Goal: Task Accomplishment & Management: Complete application form

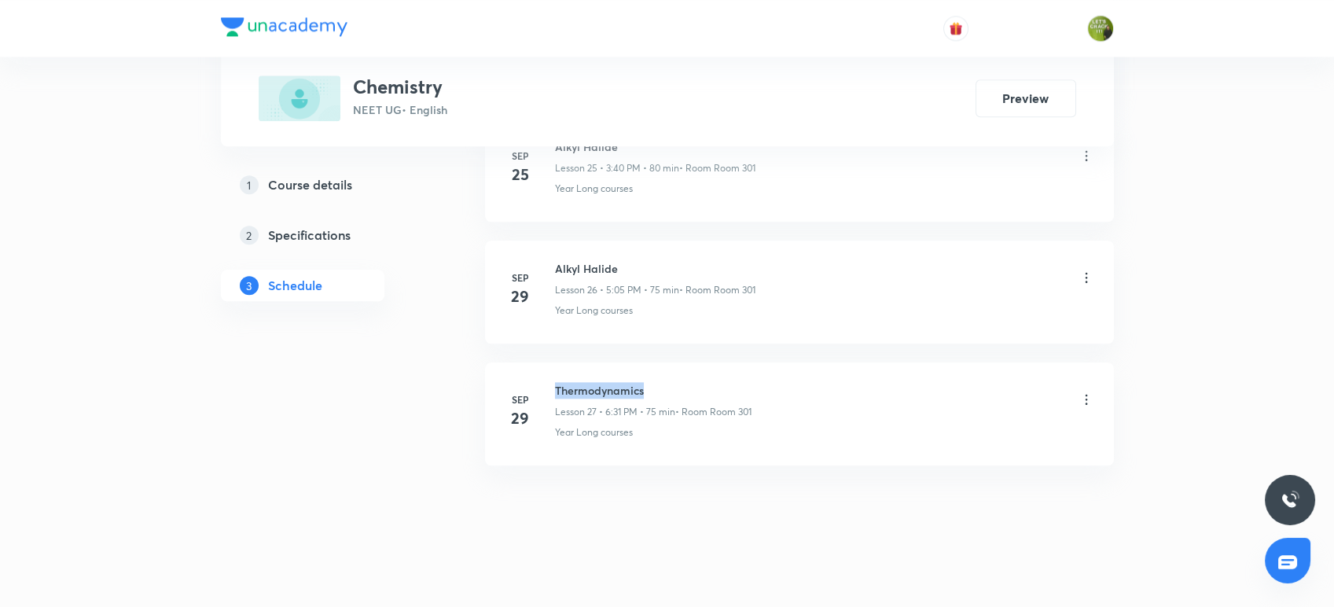
drag, startPoint x: 648, startPoint y: 388, endPoint x: 557, endPoint y: 372, distance: 92.5
click at [557, 372] on li "[DATE] Thermodynamics Lesson 27 • 6:31 PM • 75 min • Room Room 301 Year Long co…" at bounding box center [799, 413] width 629 height 103
copy h6 "Thermodynamics"
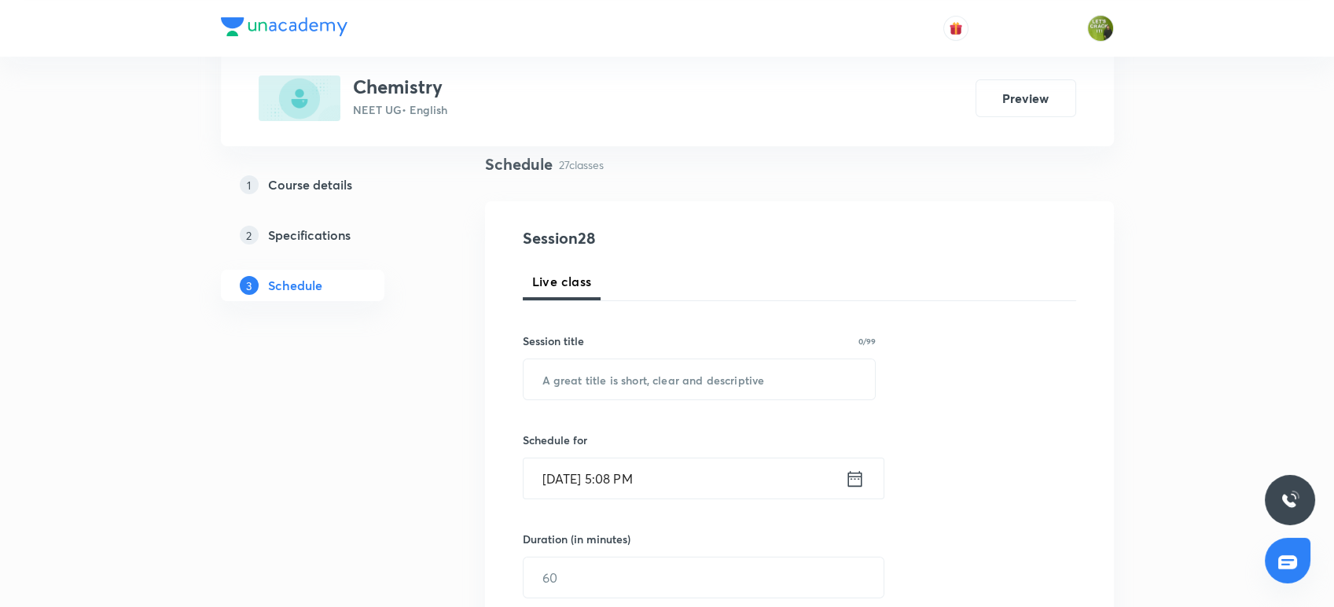
scroll to position [127, 0]
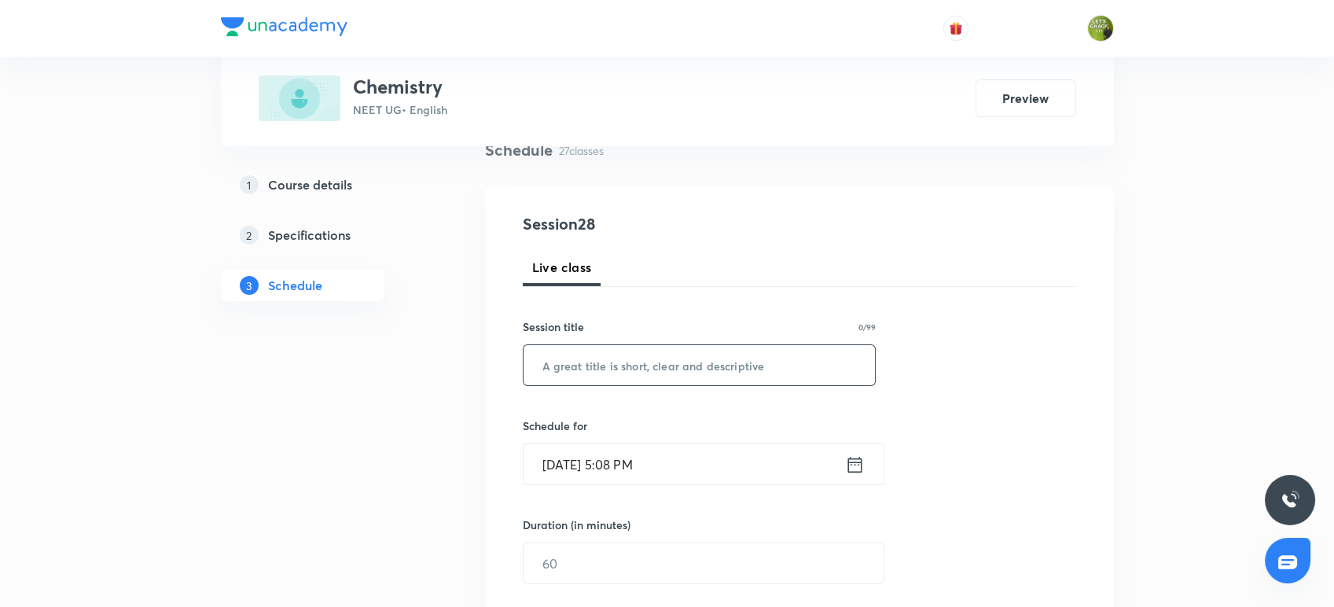
click at [557, 372] on input "text" at bounding box center [700, 365] width 352 height 40
paste input "Thermodynamics"
type input "Thermodynamics"
click at [853, 467] on icon at bounding box center [855, 465] width 20 height 22
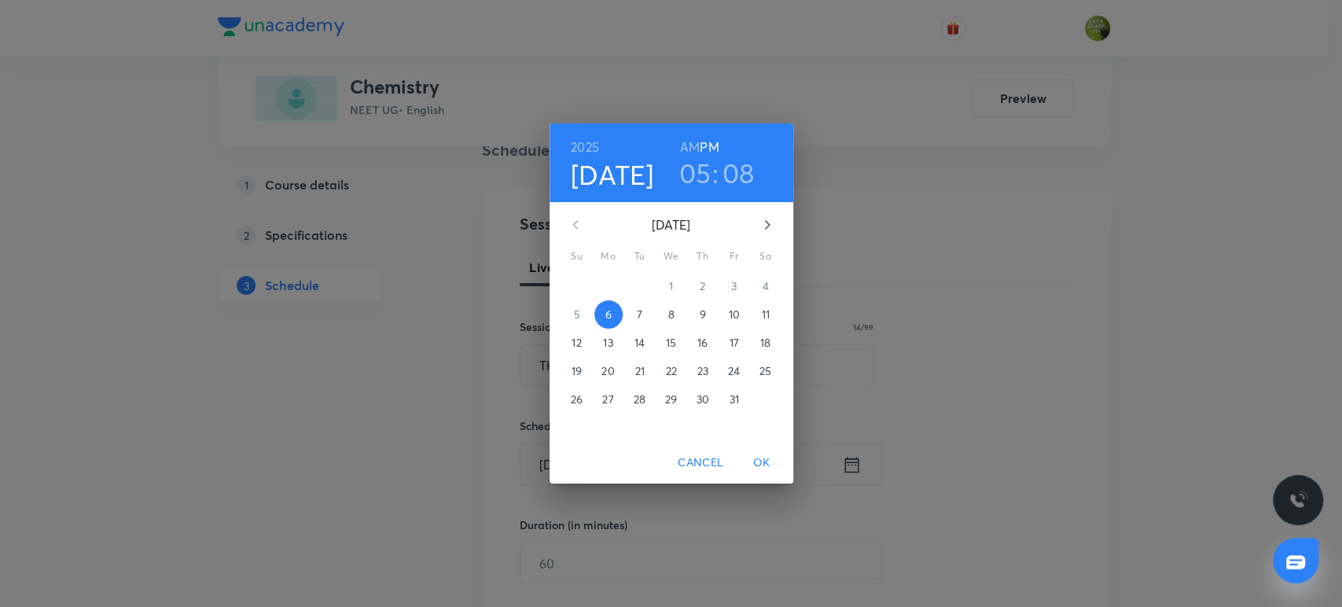
click at [723, 186] on h3 "08" at bounding box center [739, 172] width 32 height 33
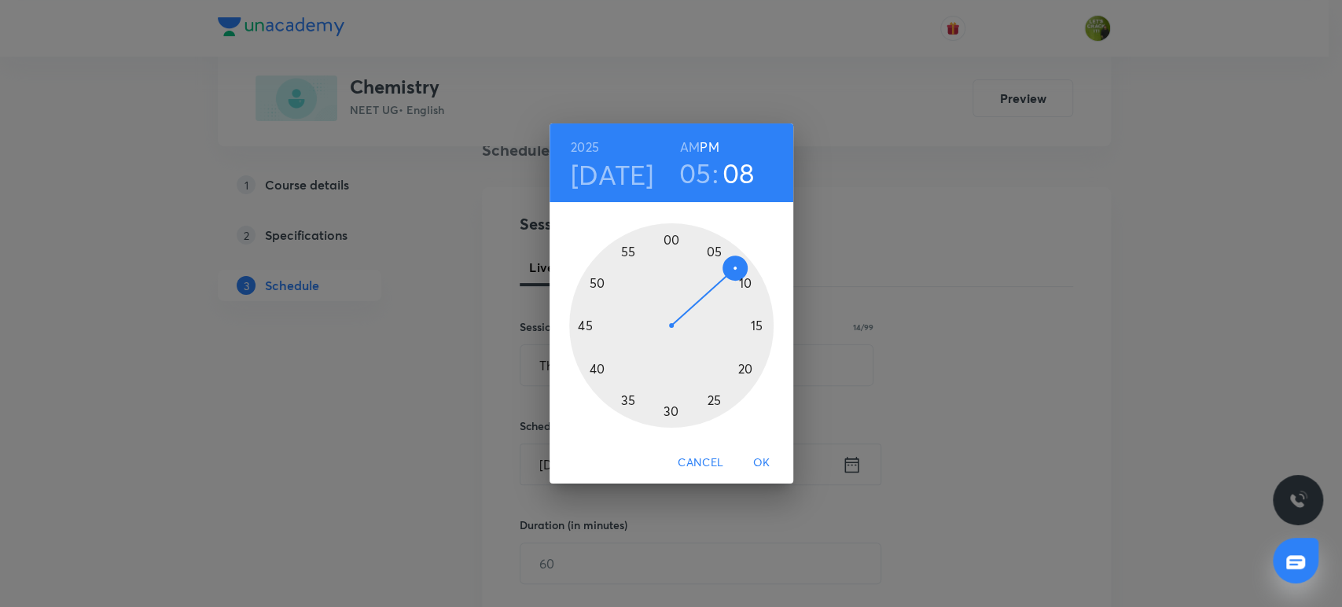
click at [747, 285] on div at bounding box center [671, 325] width 204 height 204
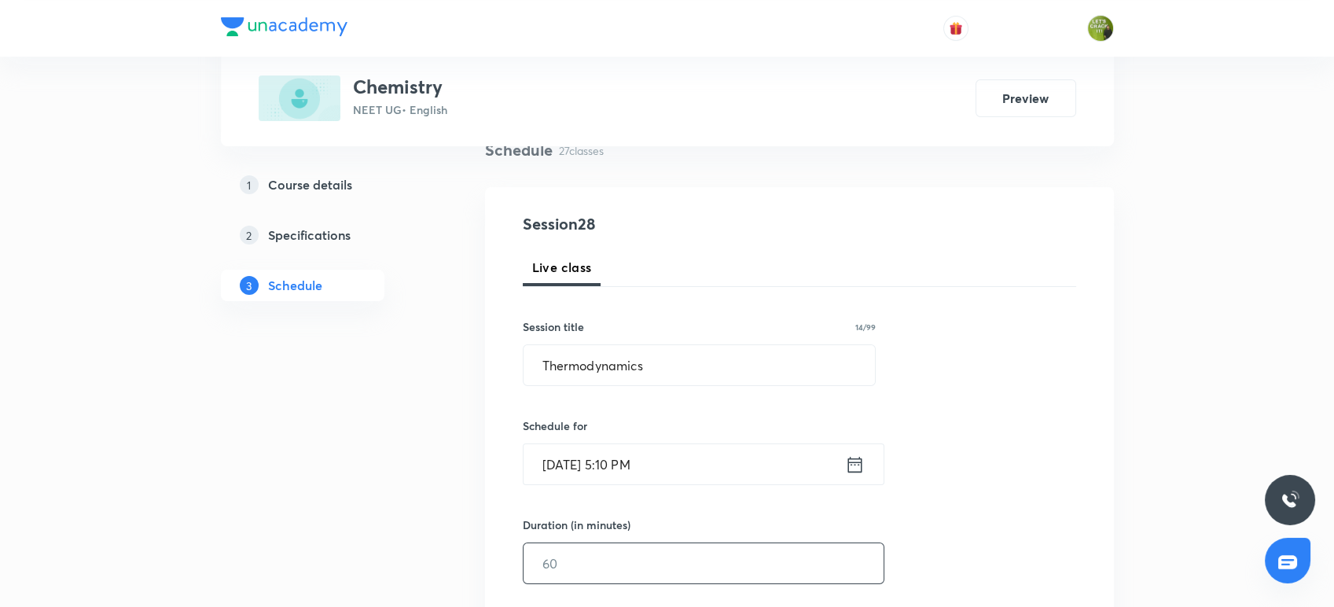
click at [620, 551] on input "text" at bounding box center [704, 563] width 360 height 40
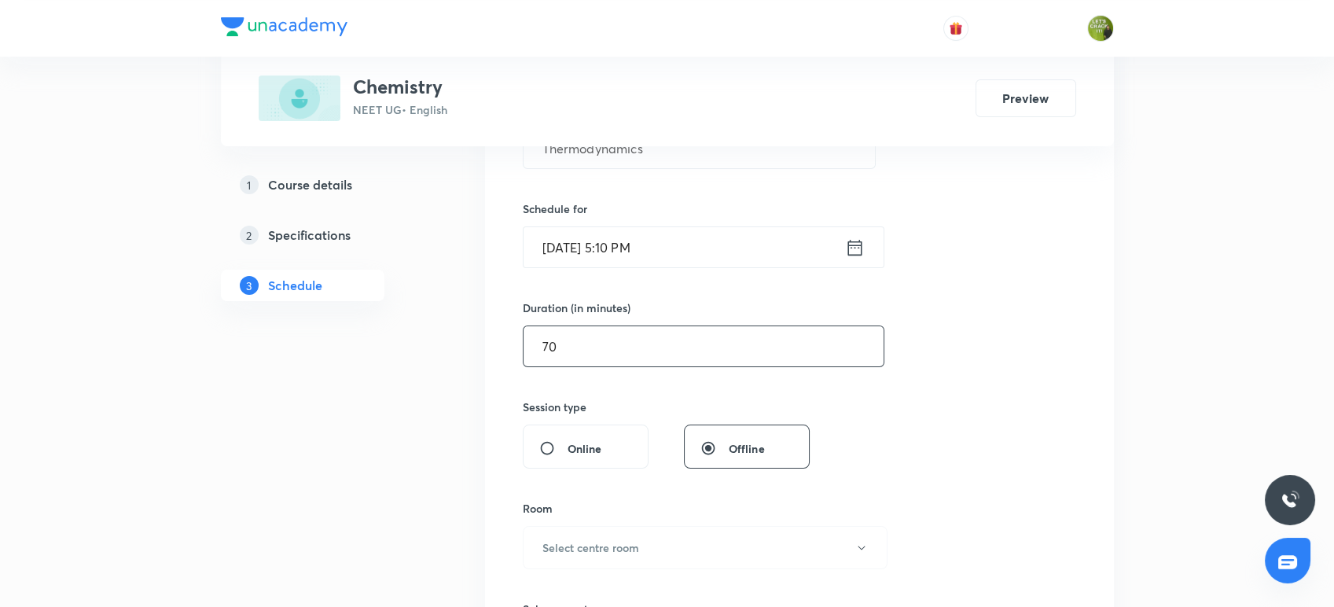
scroll to position [408, 0]
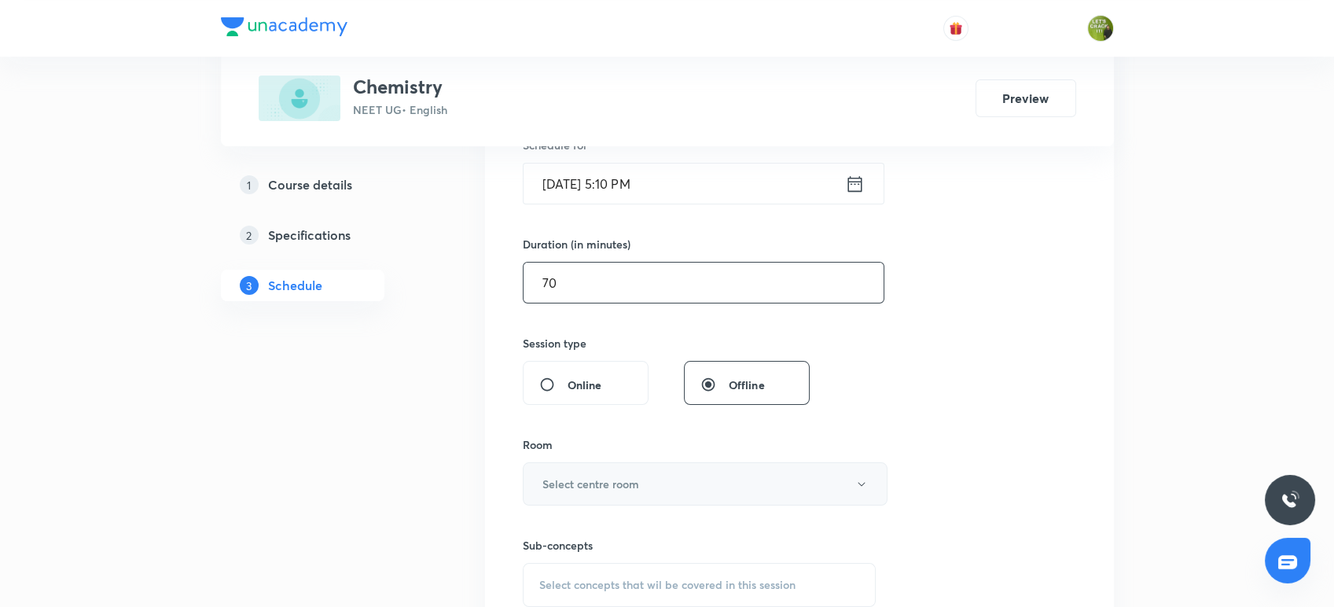
type input "70"
click at [612, 491] on h6 "Select centre room" at bounding box center [591, 484] width 97 height 17
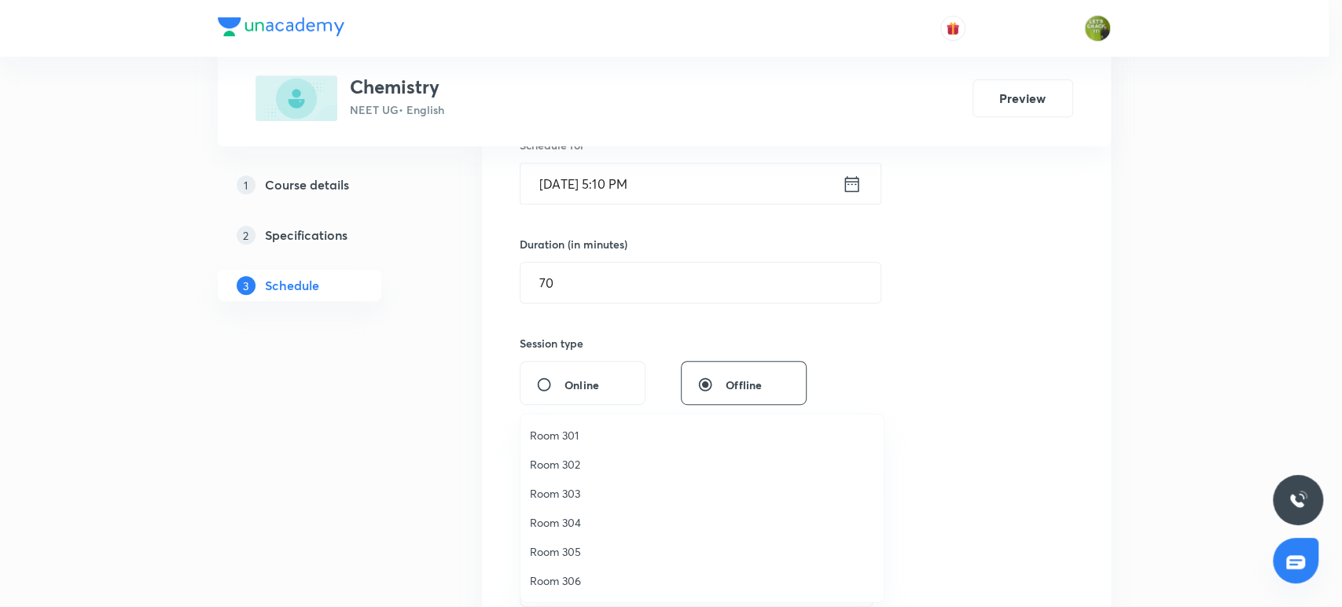
click at [604, 519] on span "Room 304" at bounding box center [702, 522] width 344 height 17
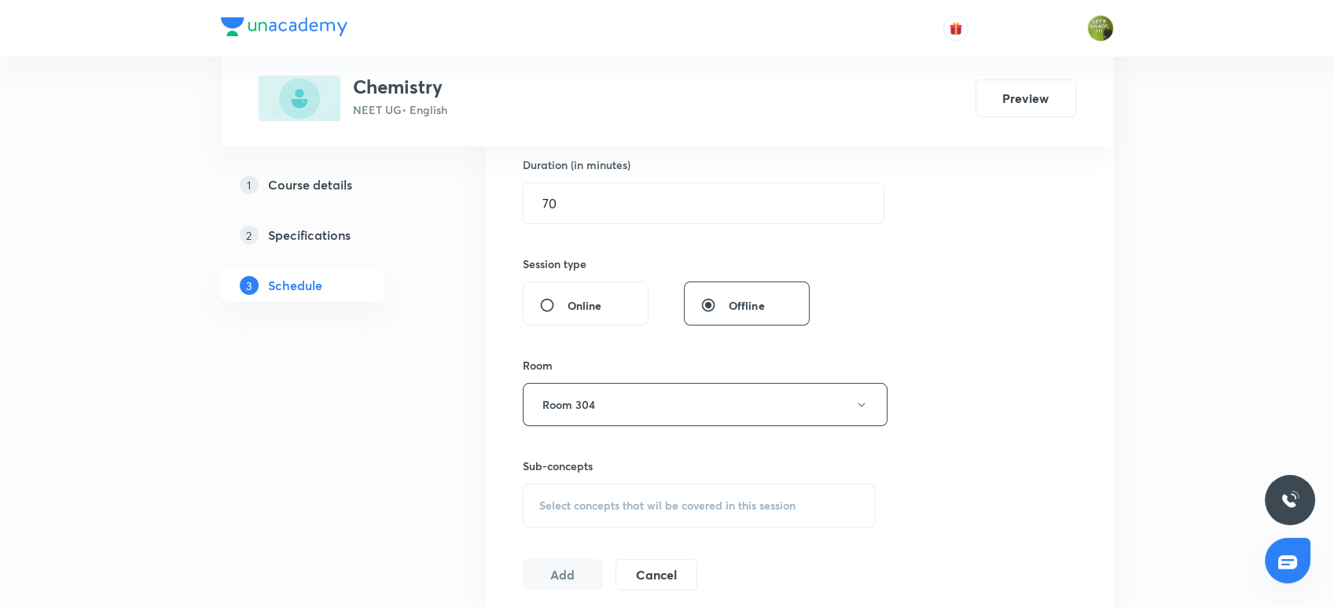
scroll to position [520, 0]
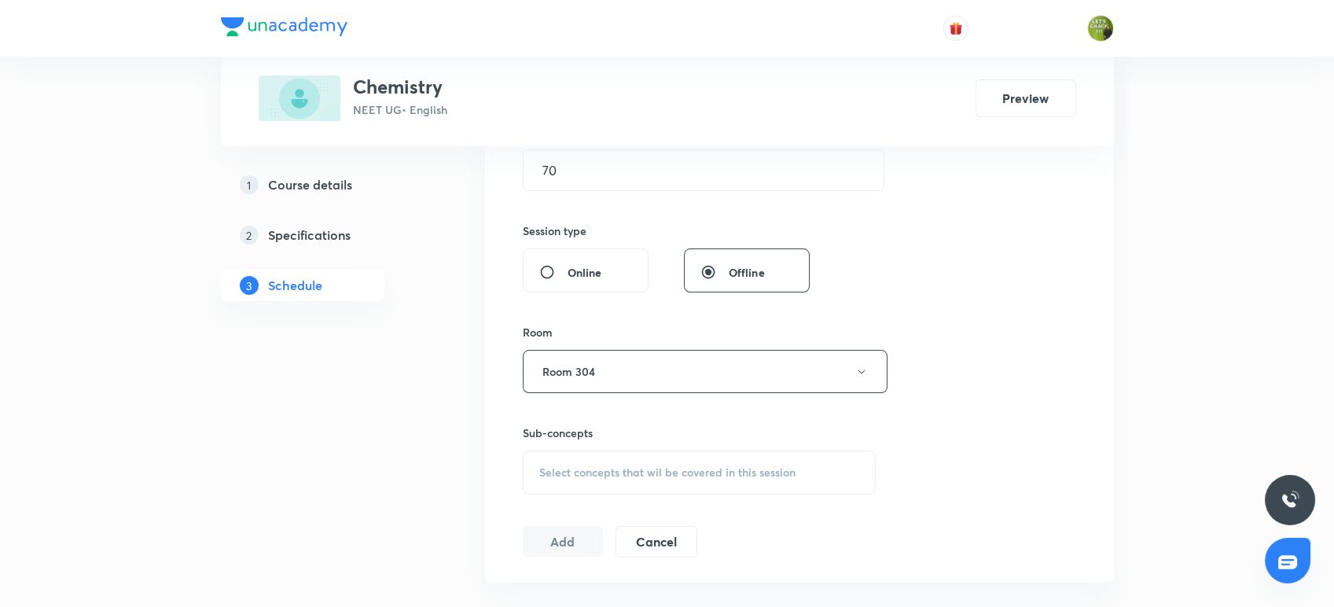
drag, startPoint x: 604, startPoint y: 519, endPoint x: 607, endPoint y: 498, distance: 21.5
click at [607, 498] on div "Session 28 Live class Session title 14/99 Thermodynamics ​ Schedule for [DATE] …" at bounding box center [800, 188] width 554 height 738
click at [598, 385] on button "Room 304" at bounding box center [705, 371] width 365 height 43
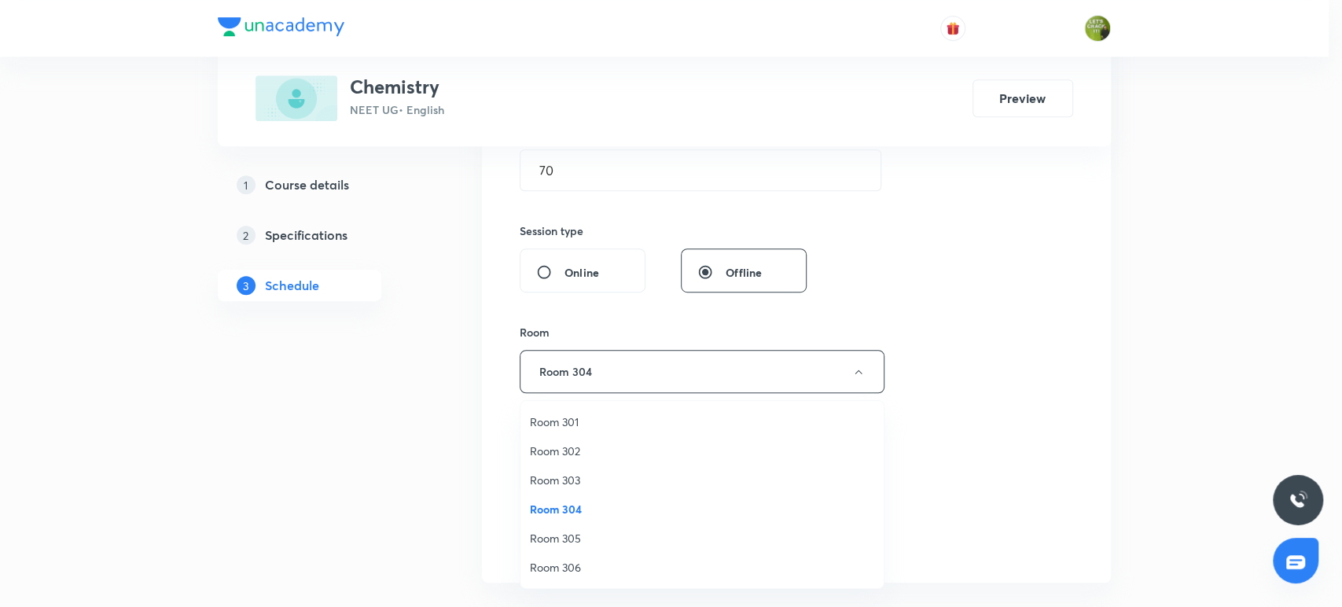
click at [588, 407] on li "Room 301" at bounding box center [701, 421] width 363 height 29
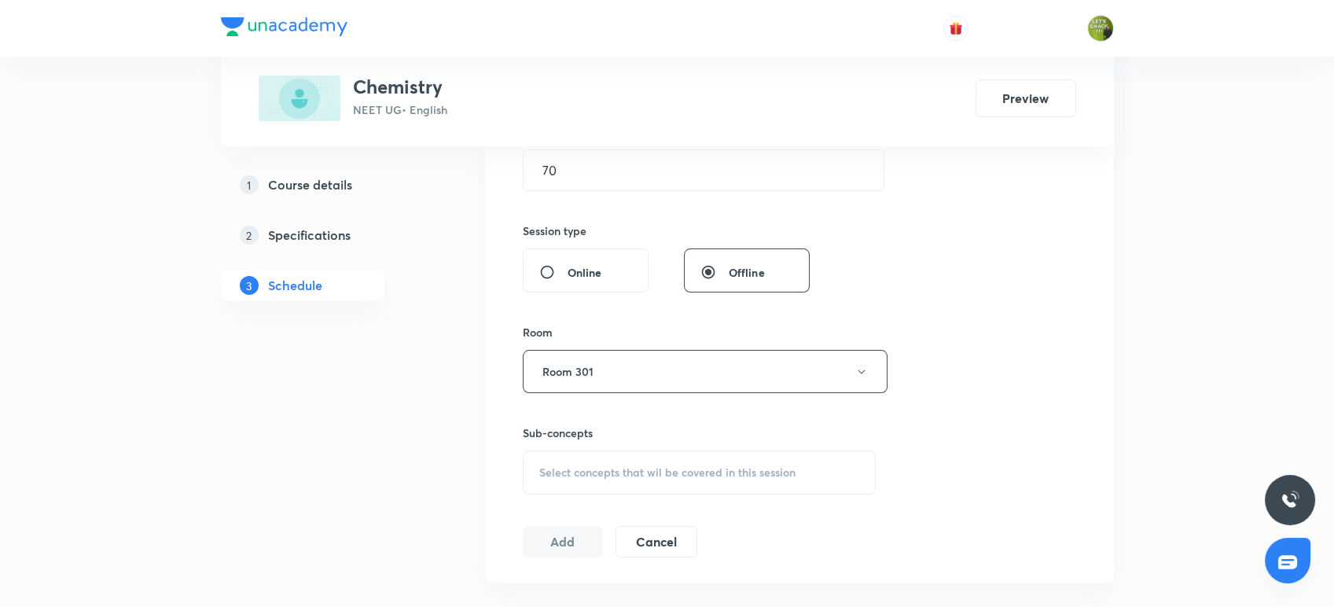
click at [593, 478] on div "Select concepts that wil be covered in this session" at bounding box center [700, 473] width 354 height 44
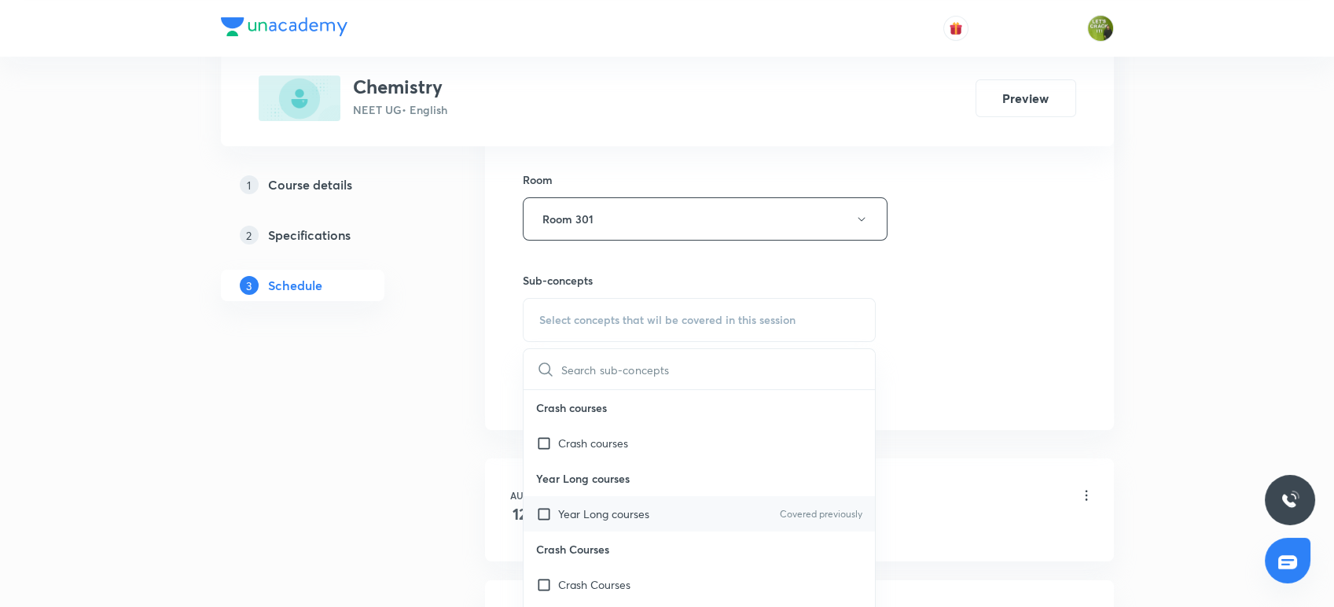
click at [594, 511] on p "Year Long courses" at bounding box center [603, 514] width 91 height 17
checkbox input "true"
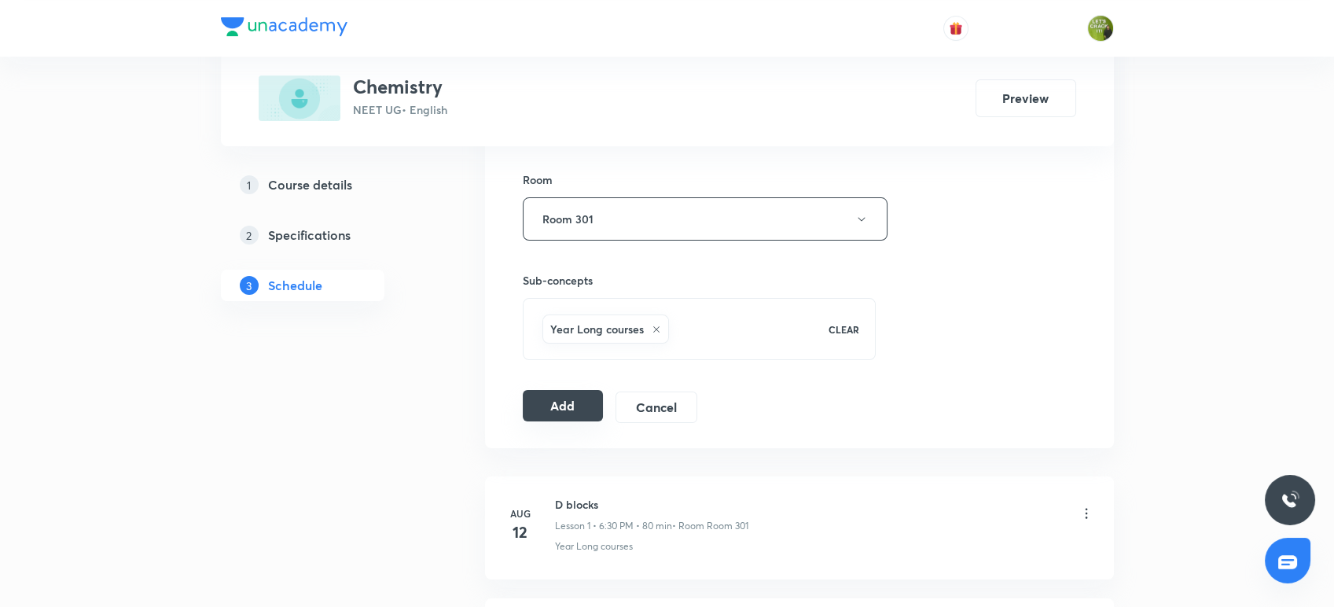
click at [570, 394] on button "Add" at bounding box center [563, 405] width 81 height 31
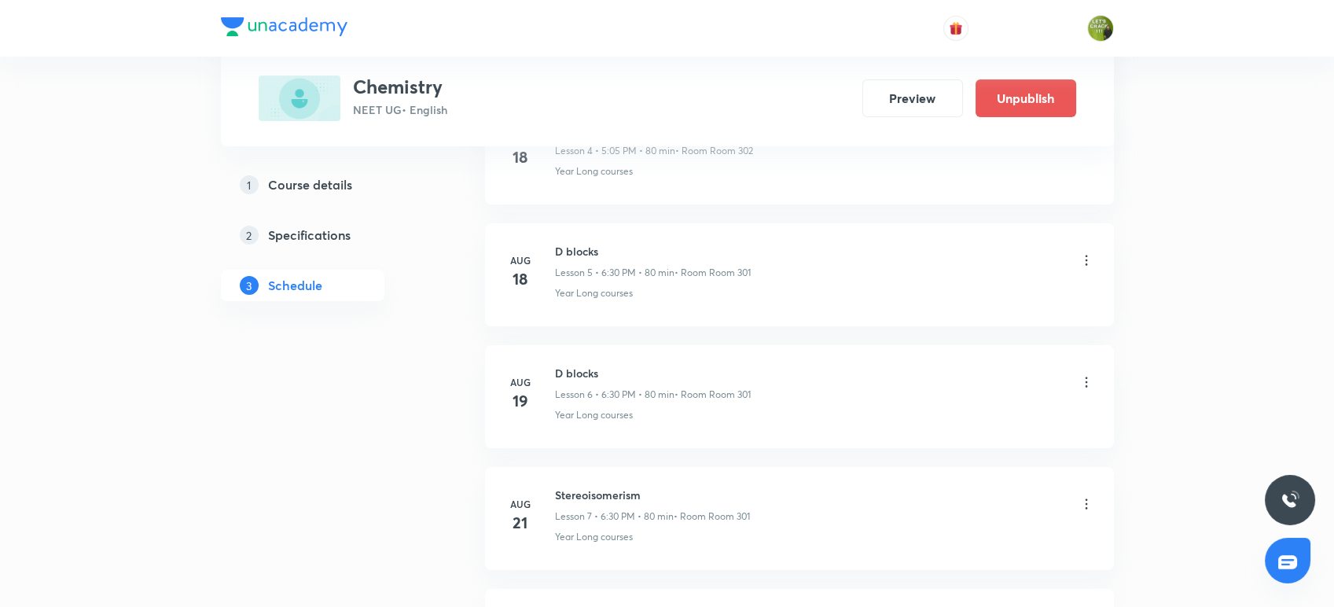
scroll to position [0, 0]
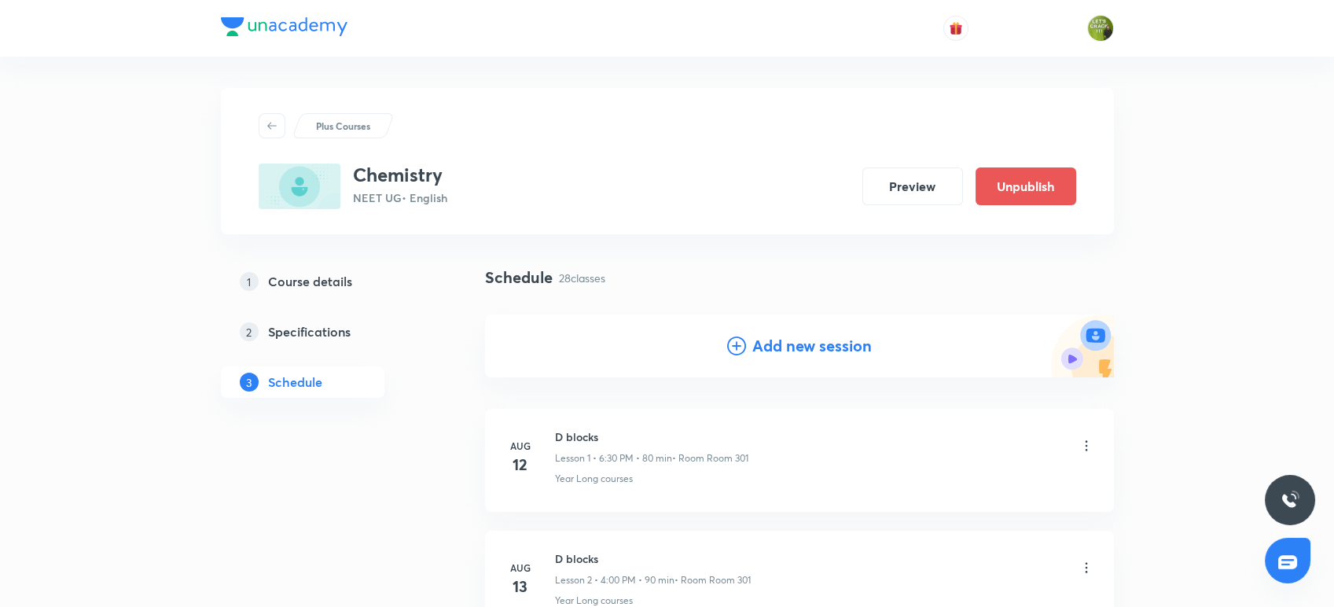
click at [746, 358] on div "Add new session" at bounding box center [799, 345] width 629 height 63
click at [745, 347] on icon at bounding box center [736, 346] width 19 height 19
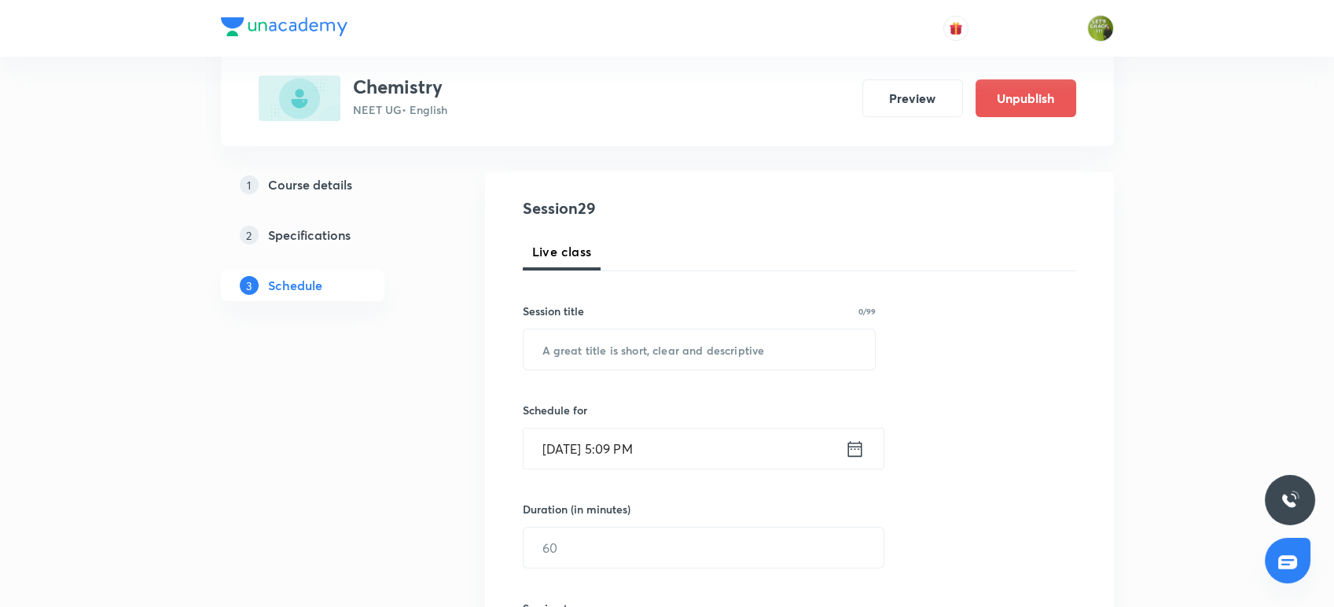
scroll to position [157, 0]
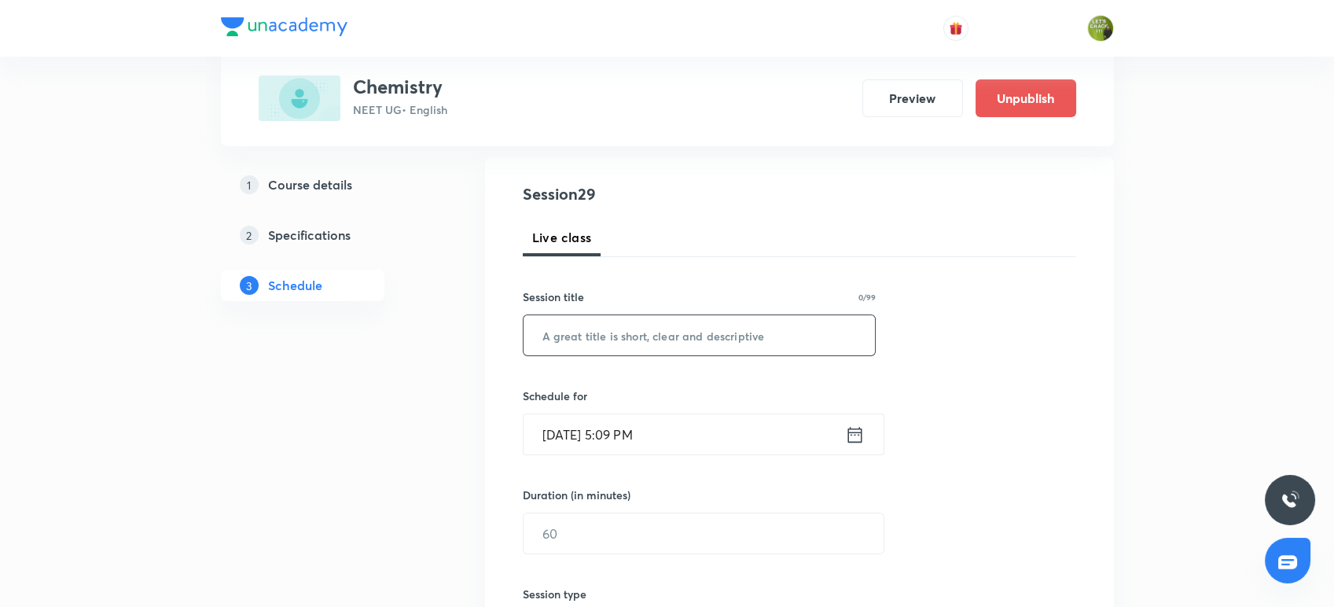
click at [724, 329] on input "text" at bounding box center [700, 335] width 352 height 40
paste input "Thermodynamics"
type input "Thermodynamics"
click at [862, 439] on icon at bounding box center [855, 434] width 14 height 16
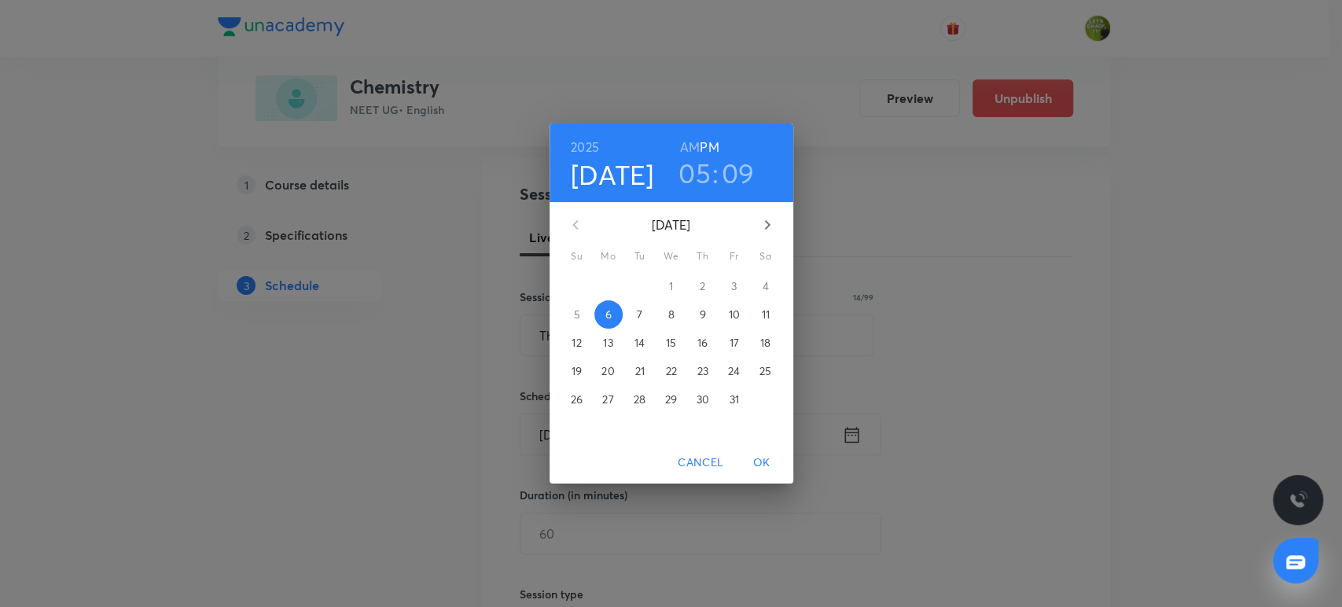
click at [691, 169] on h3 "05" at bounding box center [695, 172] width 32 height 33
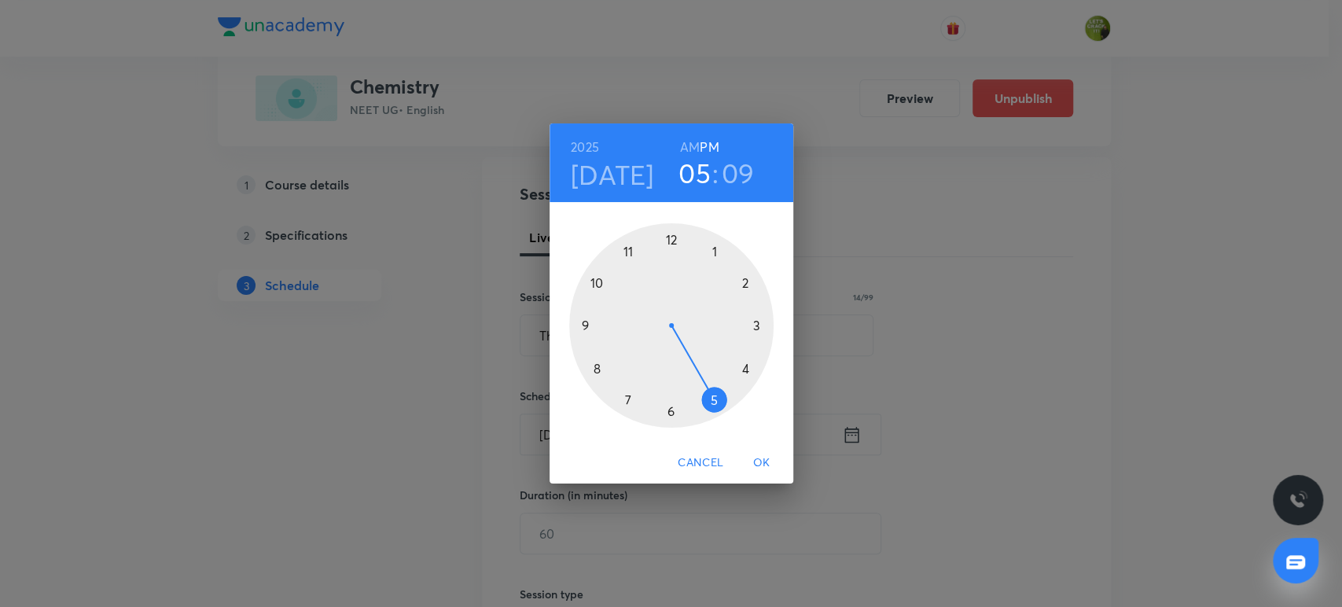
click at [672, 410] on div at bounding box center [671, 325] width 204 height 204
click at [712, 401] on div at bounding box center [671, 325] width 204 height 204
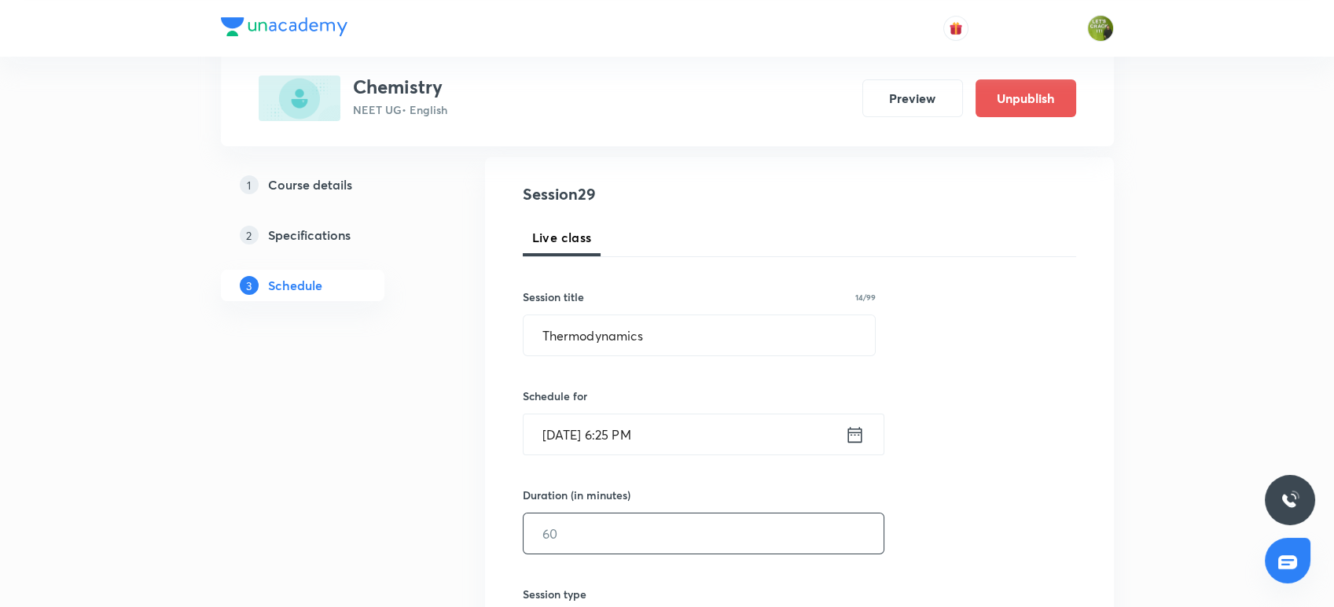
click at [608, 544] on input "text" at bounding box center [704, 533] width 360 height 40
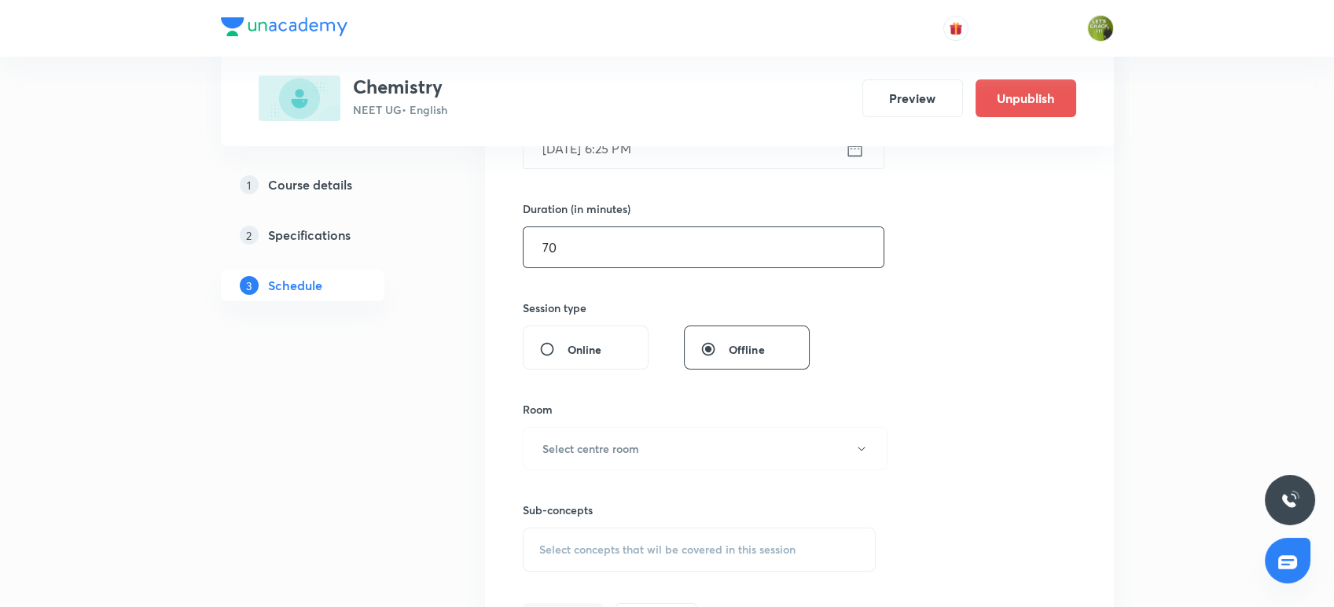
scroll to position [446, 0]
type input "70"
click at [599, 438] on h6 "Select centre room" at bounding box center [591, 446] width 97 height 17
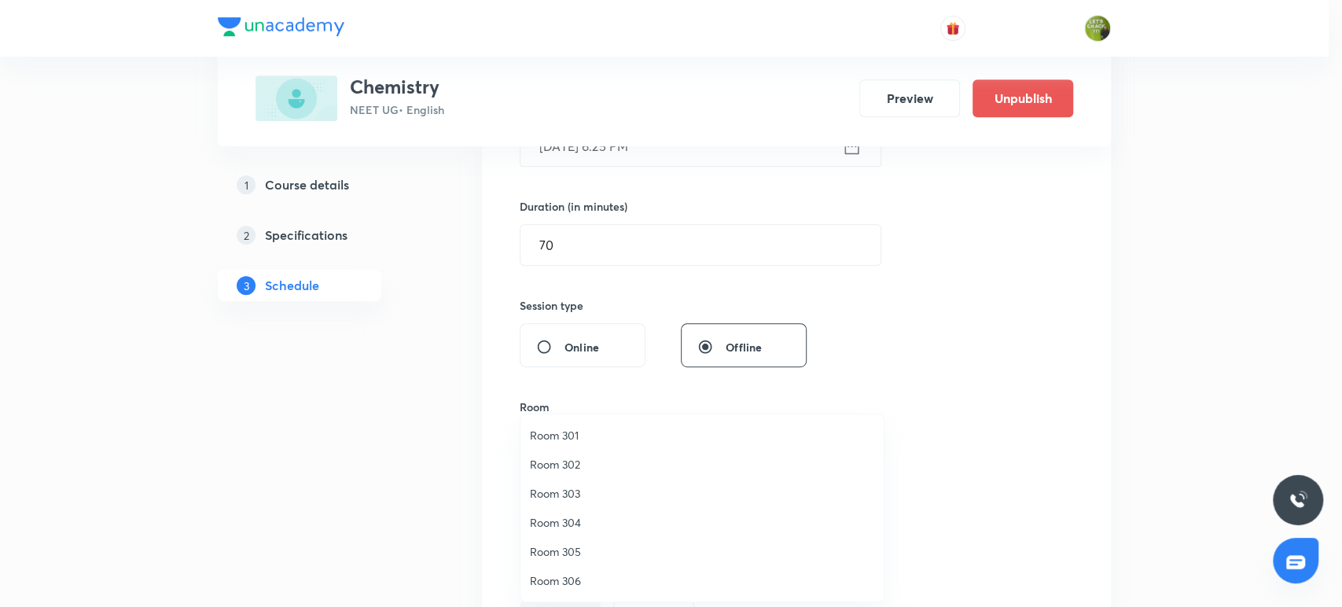
click at [579, 444] on li "Room 301" at bounding box center [701, 435] width 363 height 29
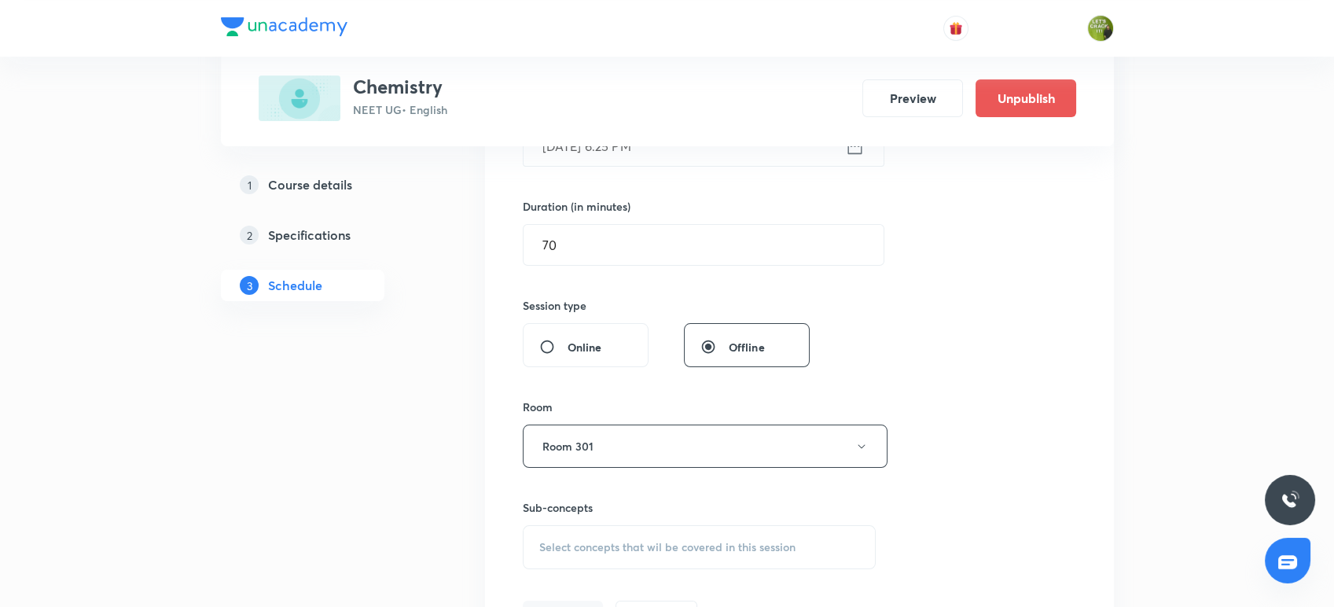
scroll to position [498, 0]
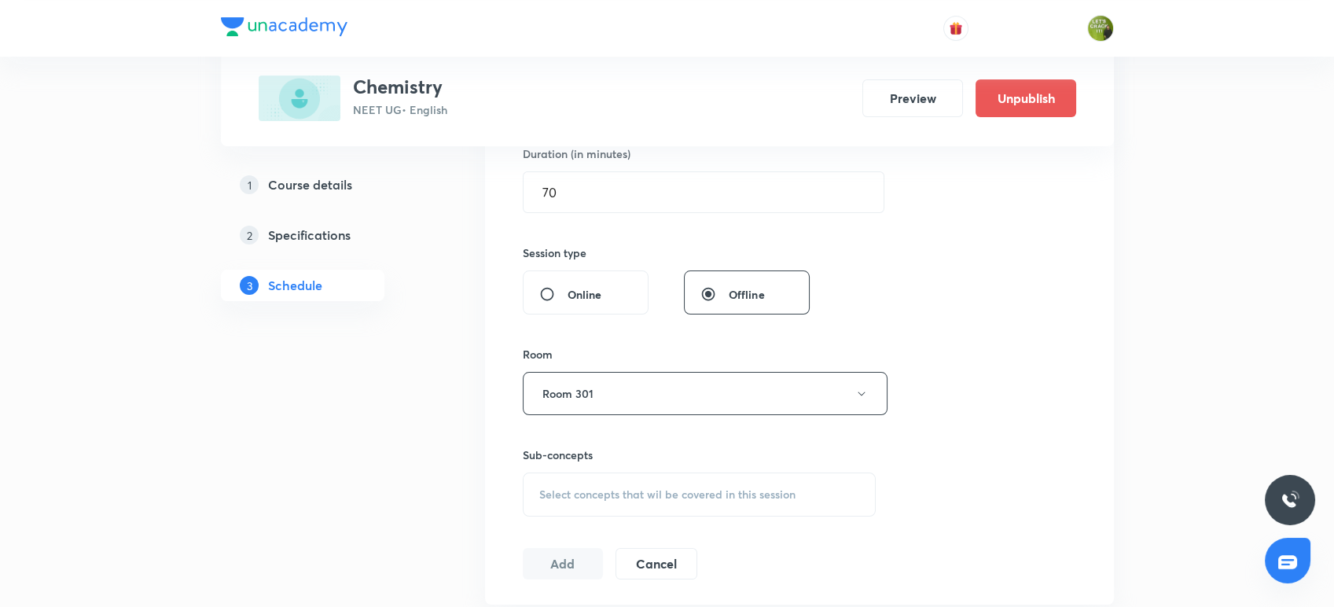
click at [576, 509] on div "Select concepts that wil be covered in this session" at bounding box center [700, 495] width 354 height 44
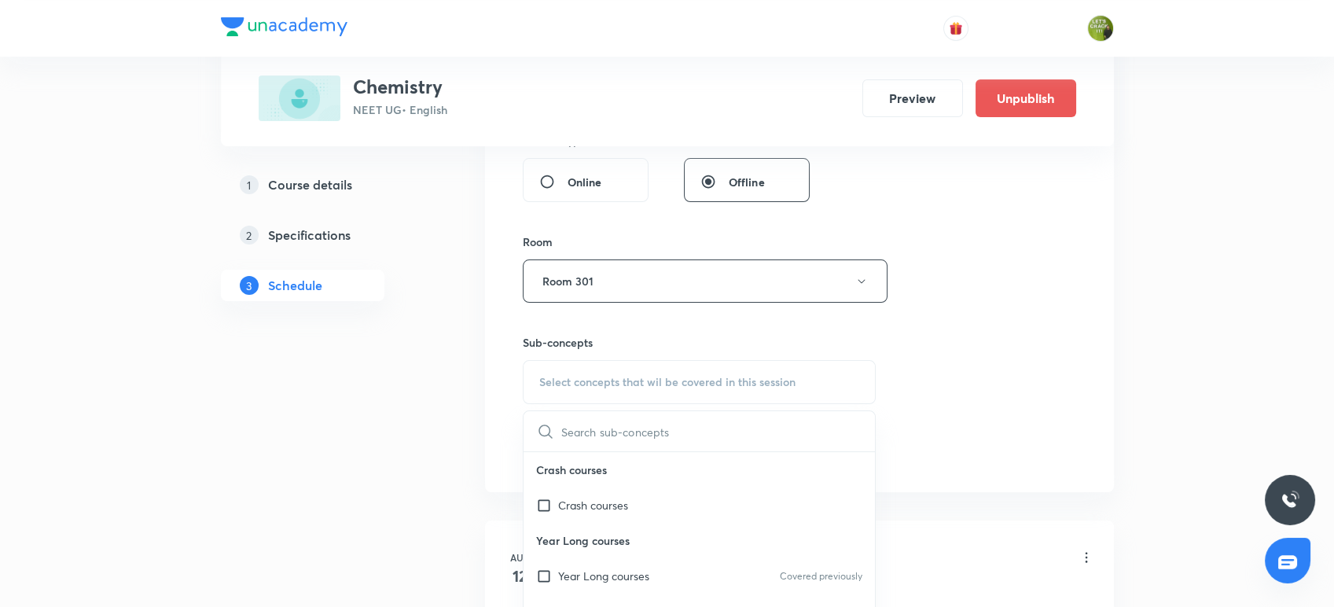
scroll to position [610, 0]
click at [571, 560] on div "Year Long courses Covered previously" at bounding box center [700, 576] width 352 height 35
checkbox input "true"
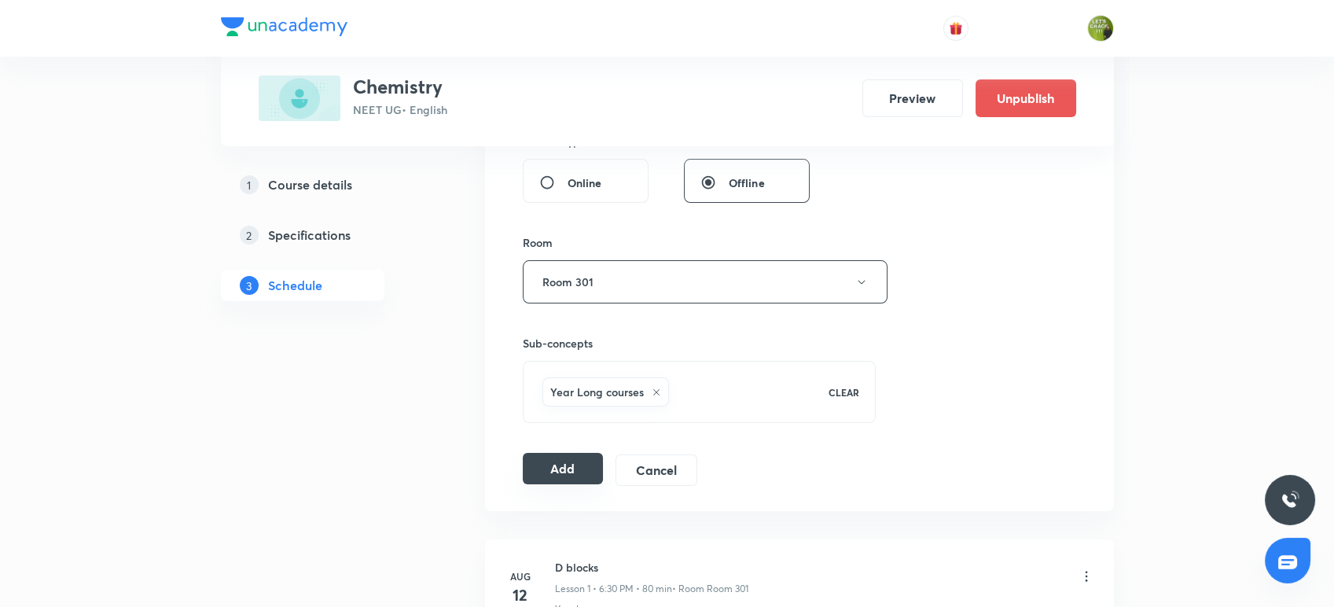
click at [543, 476] on button "Add" at bounding box center [563, 468] width 81 height 31
